Goal: Book appointment/travel/reservation

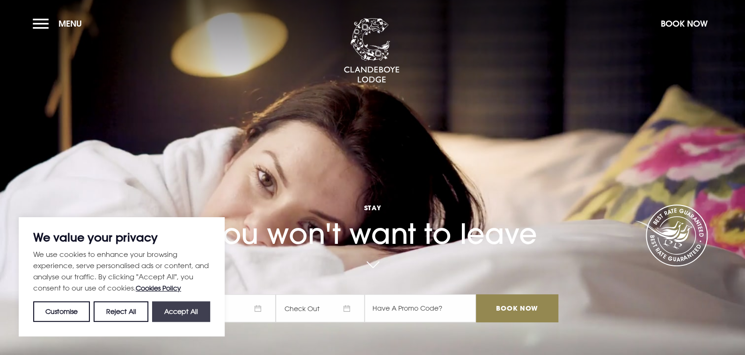
click at [191, 307] on button "Accept All" at bounding box center [181, 312] width 58 height 21
checkbox input "true"
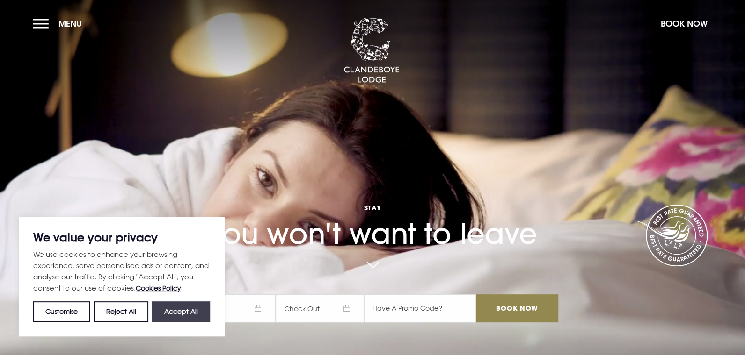
checkbox input "true"
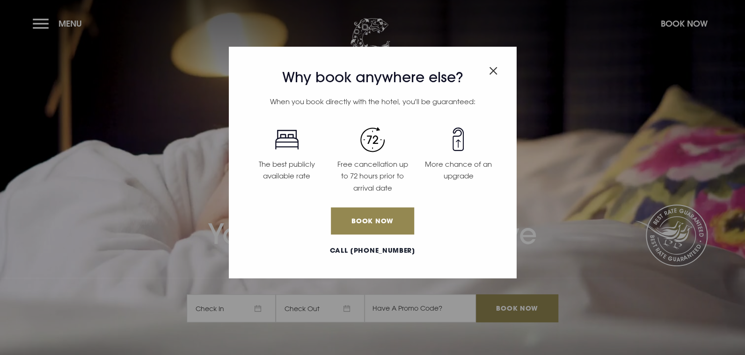
click at [74, 215] on div "Why book anywhere else? When you book directly with the hotel, you'll be guaran…" at bounding box center [372, 177] width 745 height 355
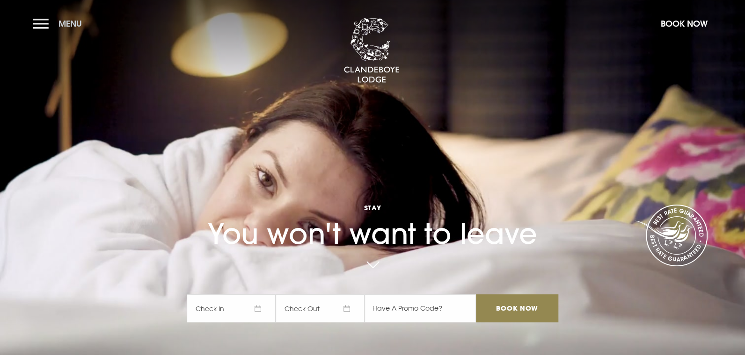
click at [42, 29] on button "Menu" at bounding box center [60, 24] width 54 height 20
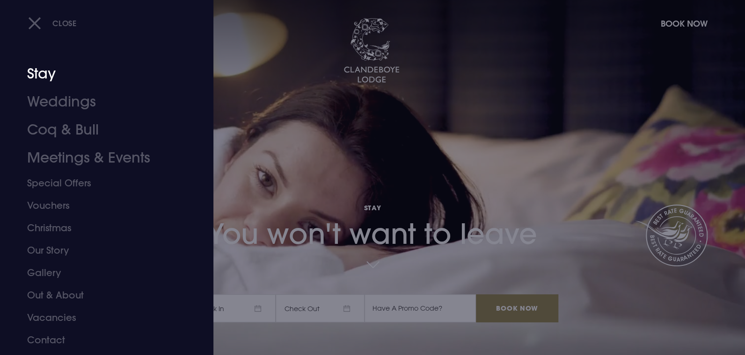
click at [42, 78] on link "Stay" at bounding box center [101, 74] width 148 height 28
